Goal: Task Accomplishment & Management: Manage account settings

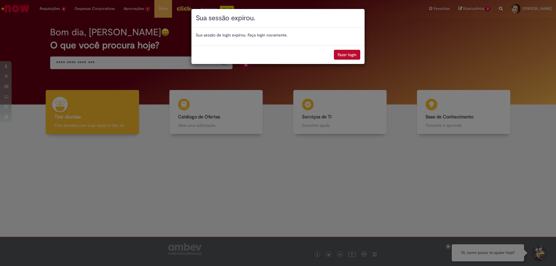
click at [341, 54] on button "Fazer login" at bounding box center [347, 55] width 26 height 10
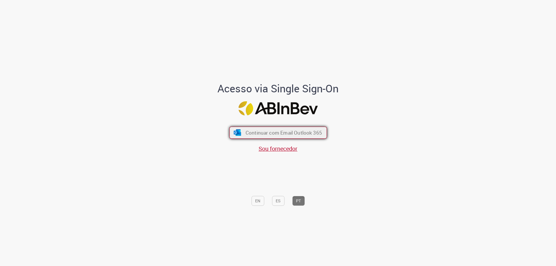
click at [268, 133] on span "Continuar com Email Outlook 365" at bounding box center [283, 133] width 76 height 7
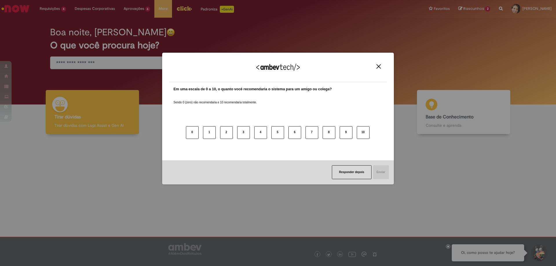
click at [378, 65] on img "Close" at bounding box center [379, 66] width 4 height 4
